Goal: Task Accomplishment & Management: Use online tool/utility

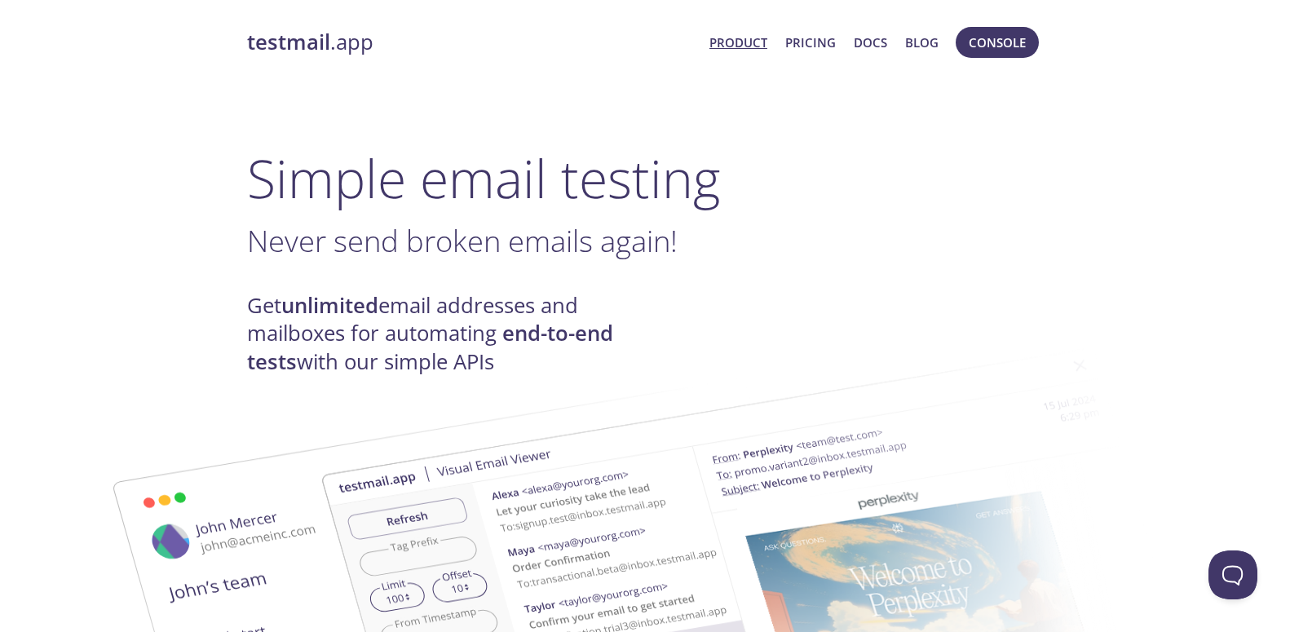
click at [793, 147] on h1 "Simple email testing" at bounding box center [645, 178] width 796 height 63
click at [1012, 48] on span "Console" at bounding box center [997, 42] width 57 height 21
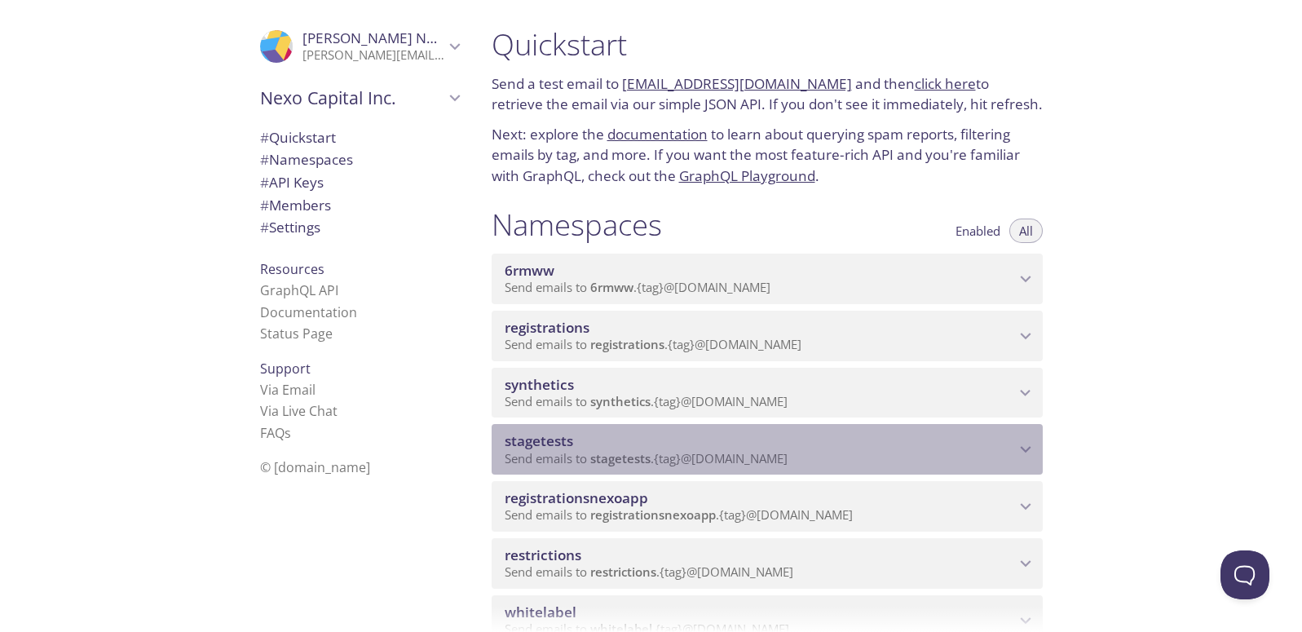
click at [704, 453] on span "Send emails to stagetests . {tag} @inbox.testmail.app" at bounding box center [646, 458] width 283 height 16
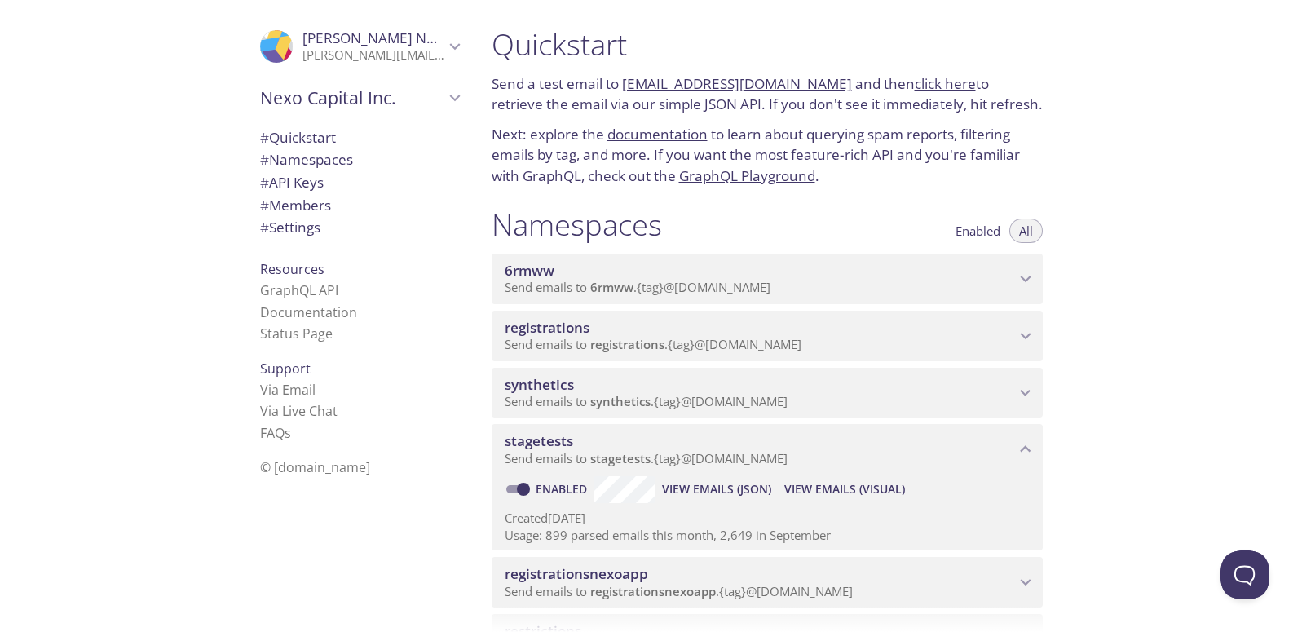
click at [818, 492] on span "View Emails (Visual)" at bounding box center [845, 490] width 121 height 20
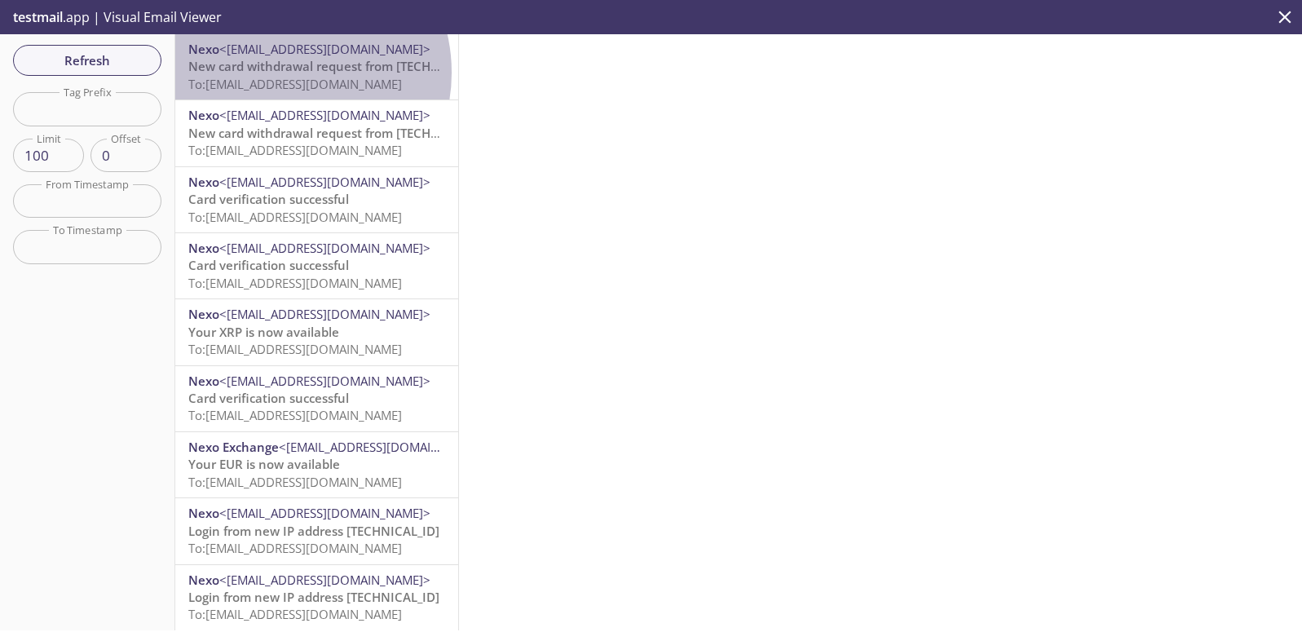
click at [282, 73] on span "New card withdrawal request from 212.59.67.194 - 2025-10-09 14:09:12 (CET)" at bounding box center [406, 66] width 436 height 16
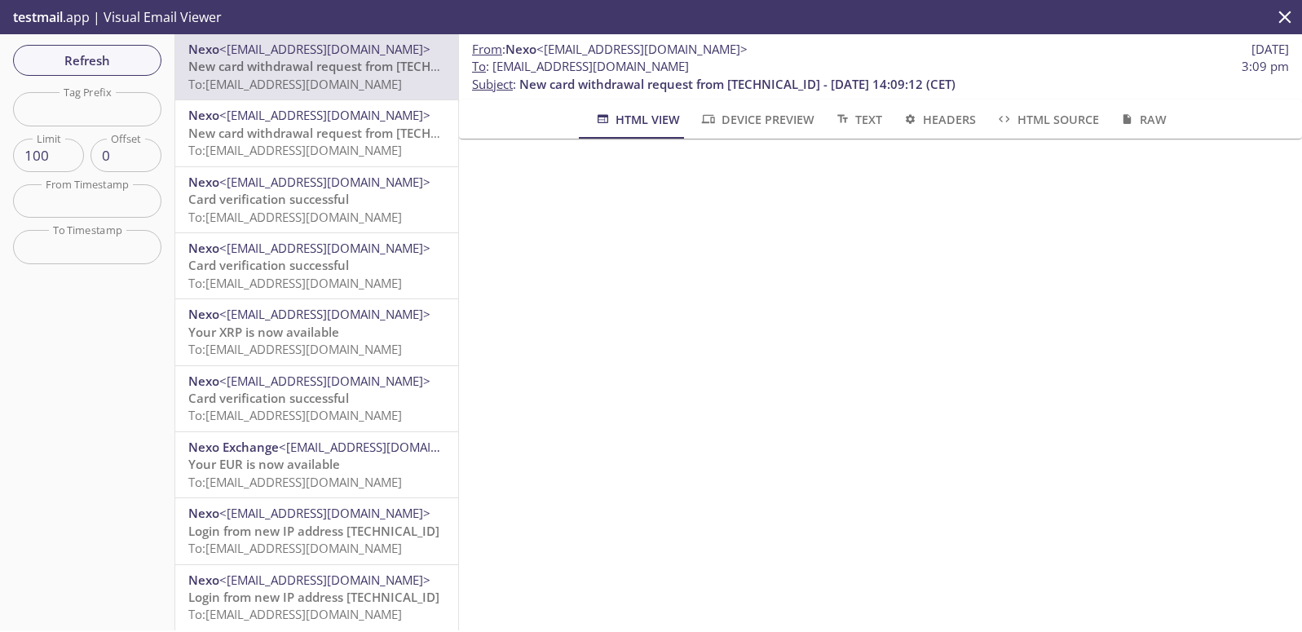
scroll to position [378, 0]
